Goal: Find specific page/section: Find specific page/section

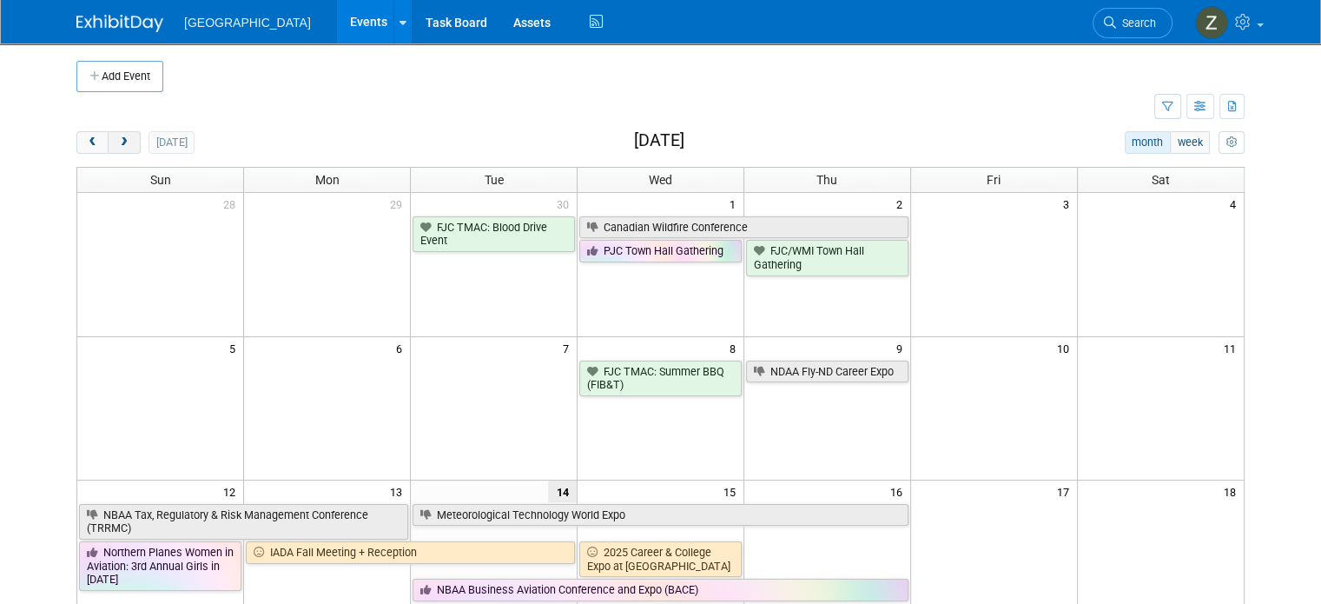
click at [116, 138] on button "next" at bounding box center [124, 142] width 32 height 23
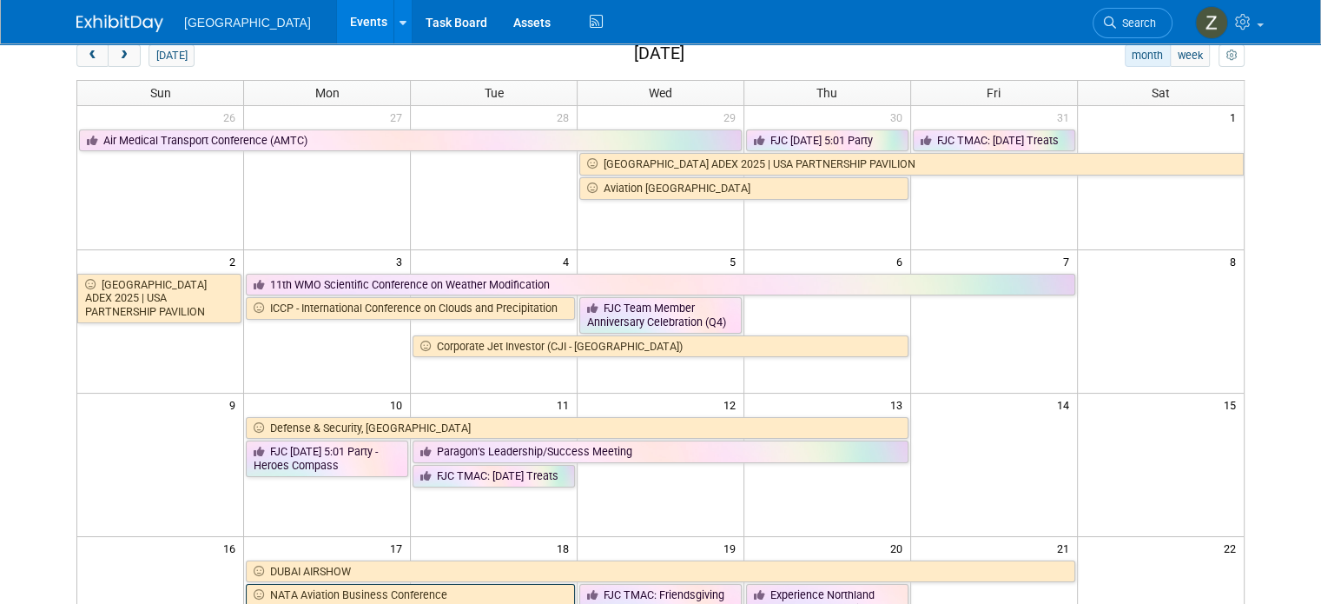
scroll to position [76, 0]
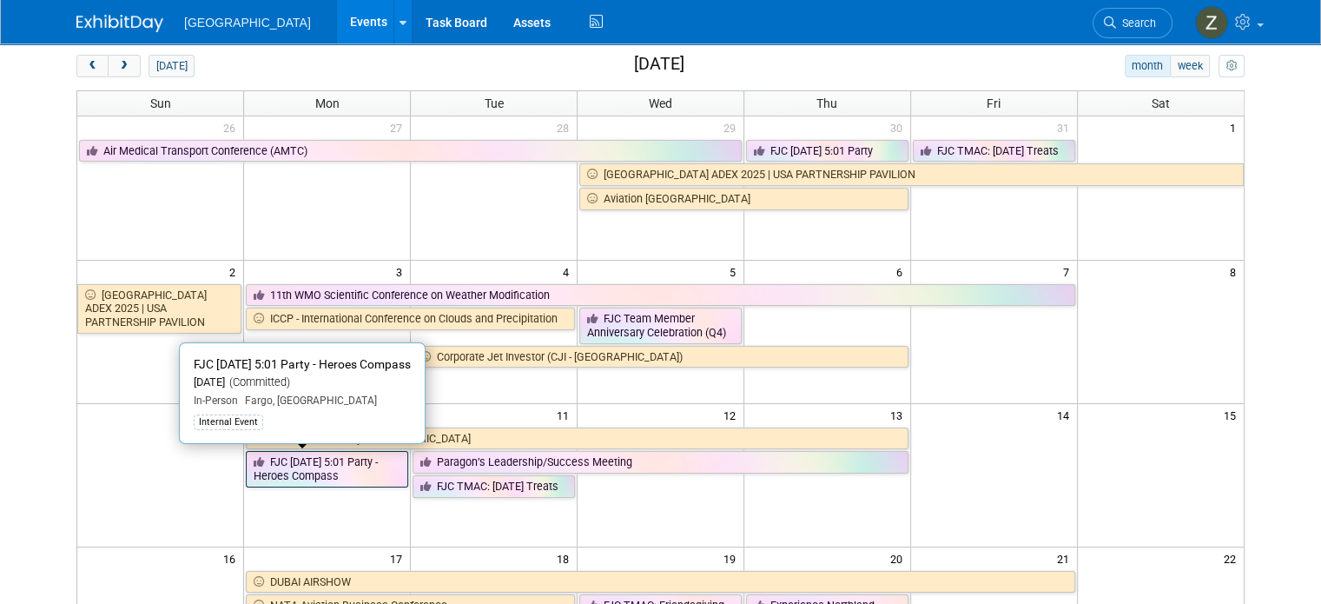
click at [351, 472] on link "FJC [DATE] 5:01 Party - Heroes Compass" at bounding box center [327, 469] width 162 height 36
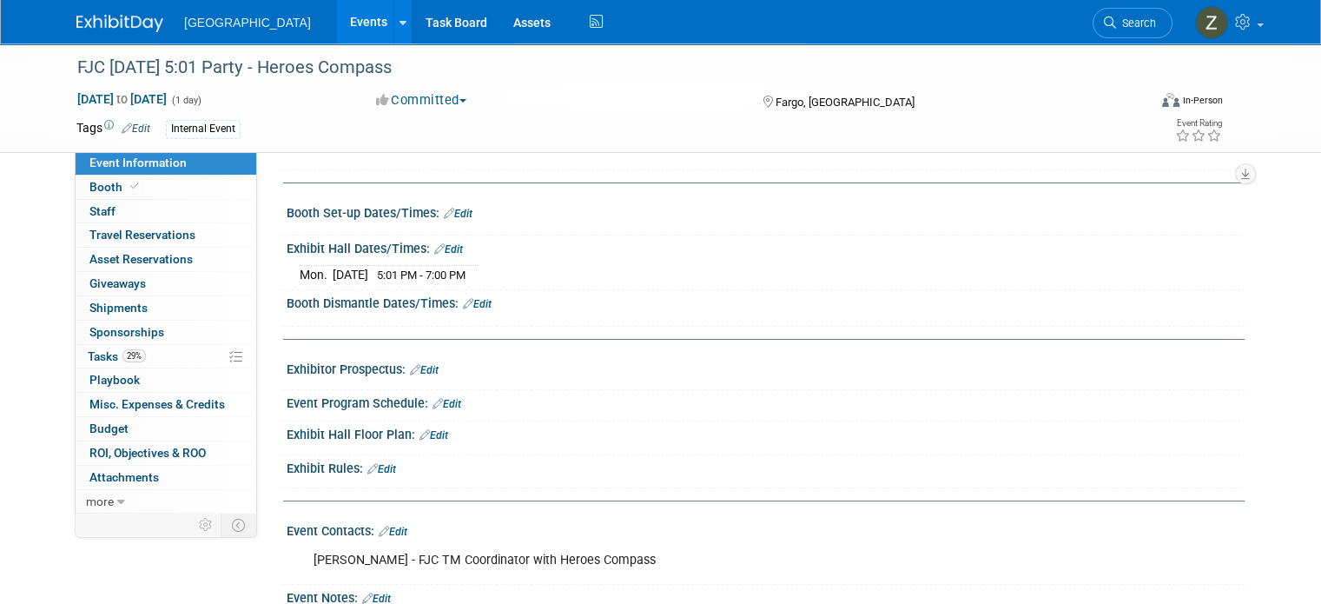
scroll to position [424, 0]
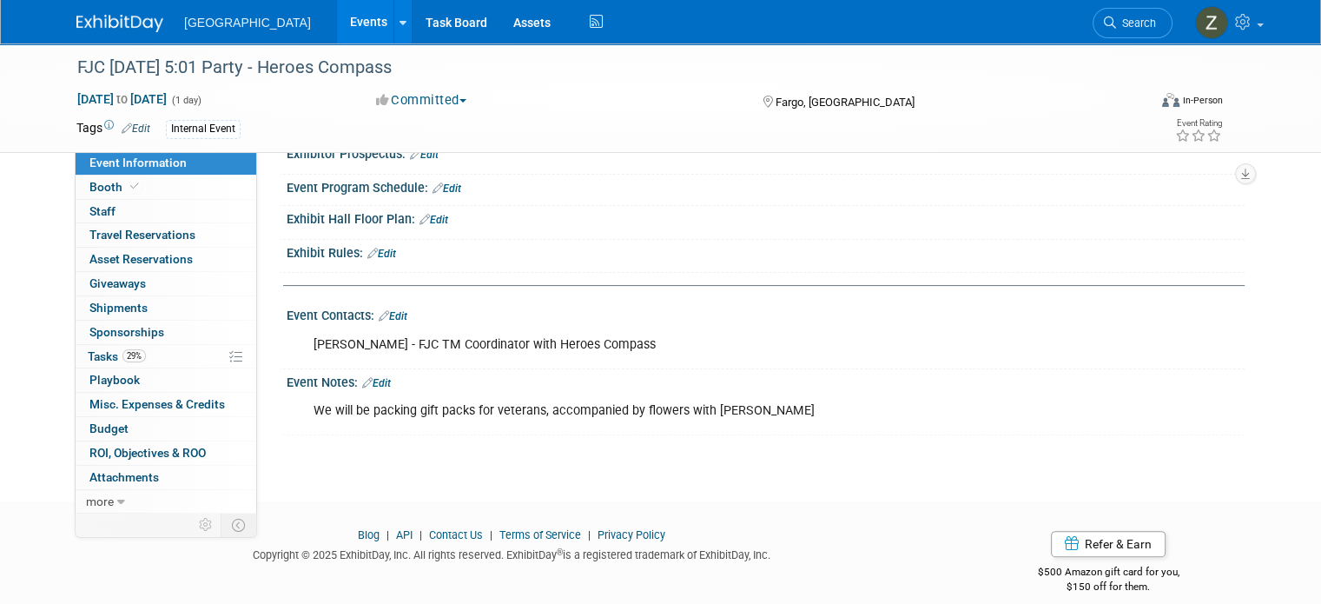
click at [337, 8] on link "Events" at bounding box center [368, 21] width 63 height 43
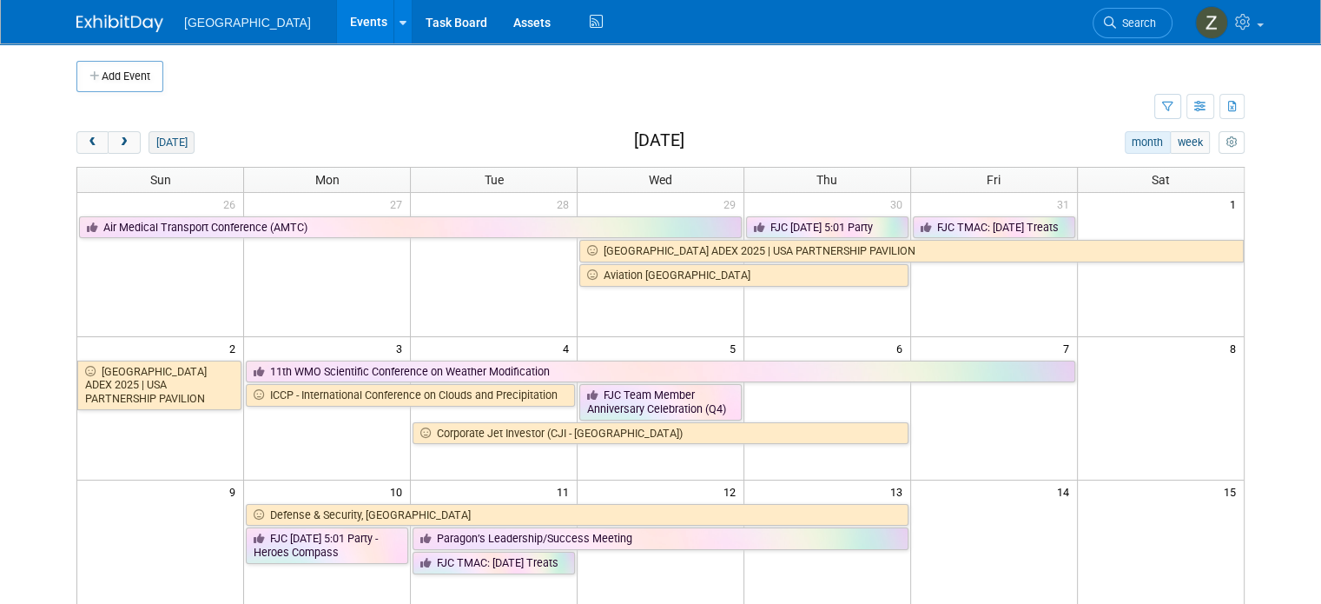
click at [170, 131] on button "today" at bounding box center [172, 142] width 46 height 23
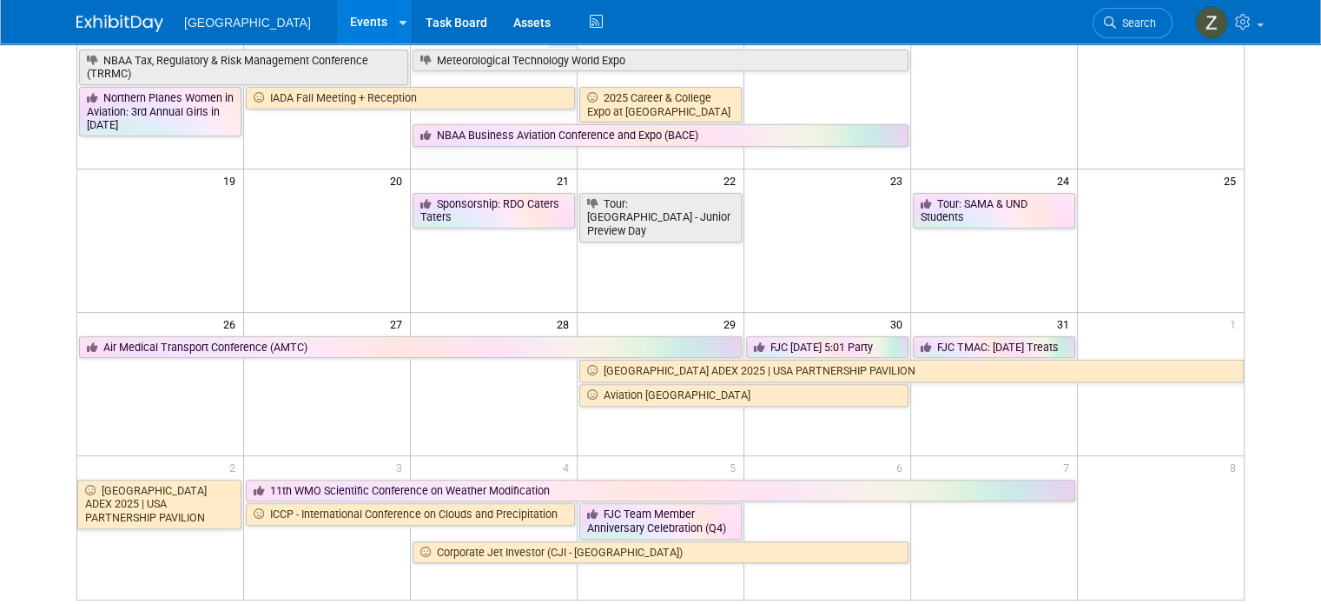
scroll to position [455, 0]
